Goal: Task Accomplishment & Management: Complete application form

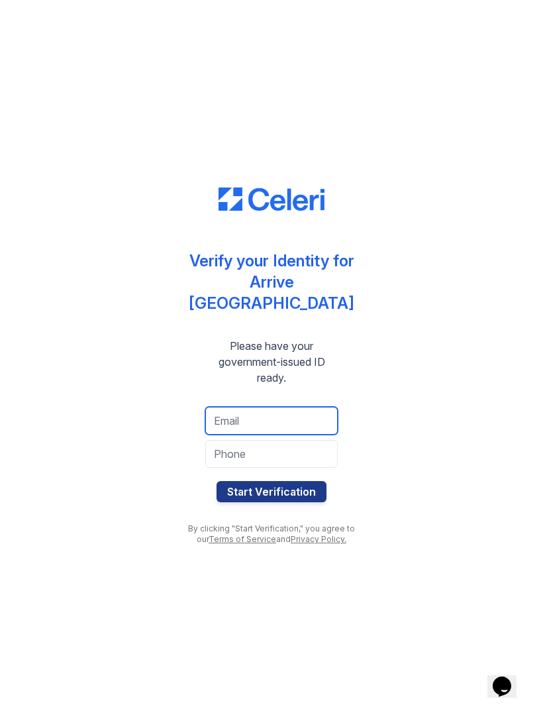
click at [239, 408] on input "email" at bounding box center [271, 421] width 133 height 28
type input "[EMAIL_ADDRESS][DOMAIN_NAME]"
click at [219, 443] on input "tel" at bounding box center [271, 454] width 133 height 28
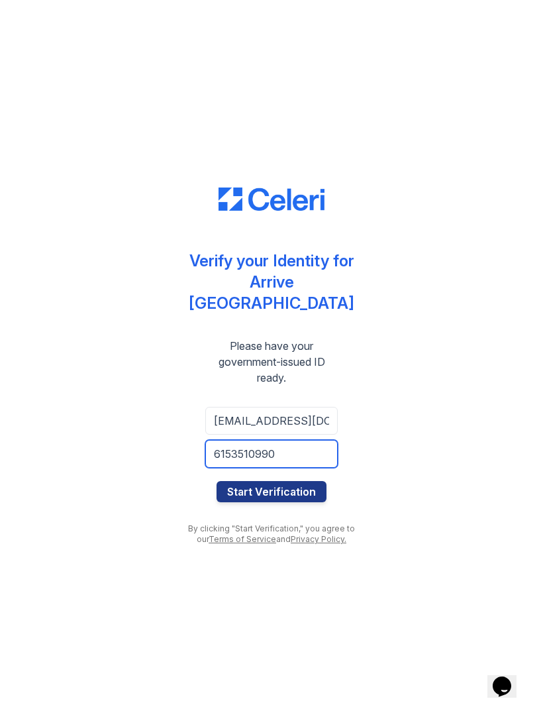
type input "6153510990"
click at [260, 482] on button "Start Verification" at bounding box center [272, 491] width 110 height 21
